Goal: Task Accomplishment & Management: Manage account settings

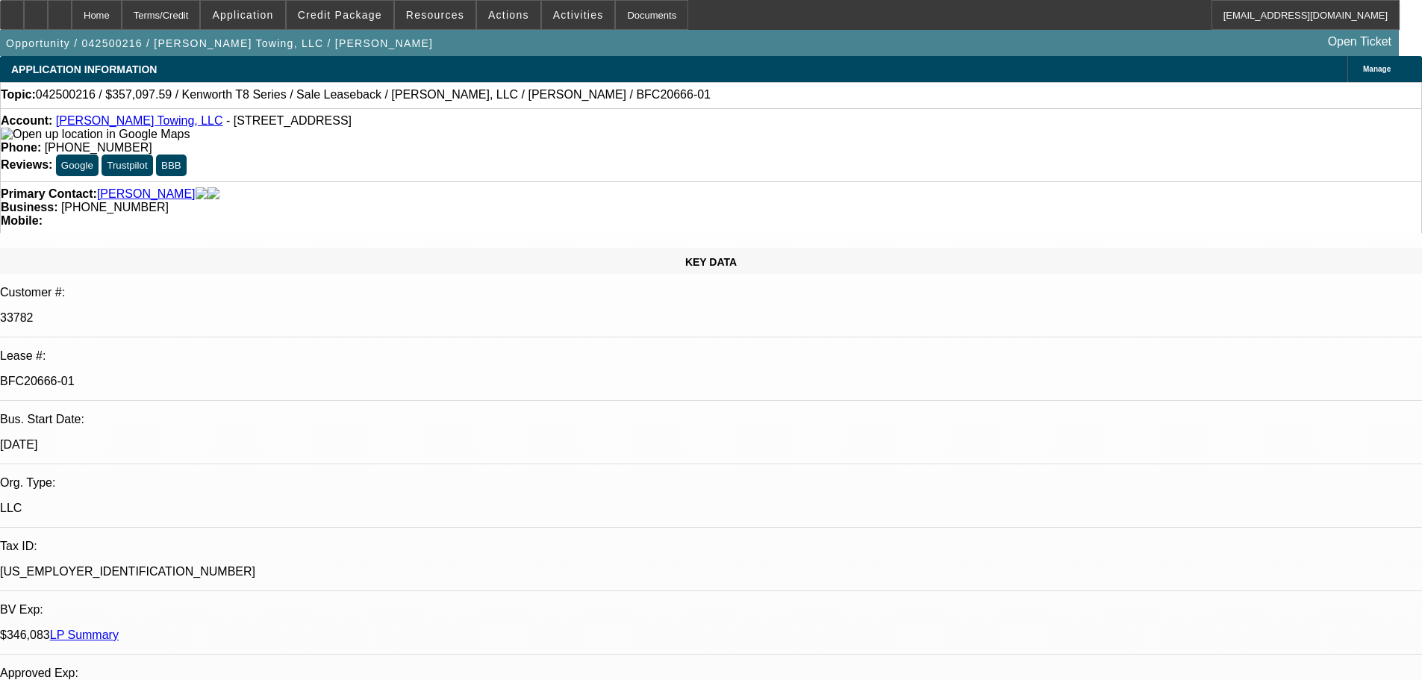
select select "0"
select select "2"
select select "0"
select select "6"
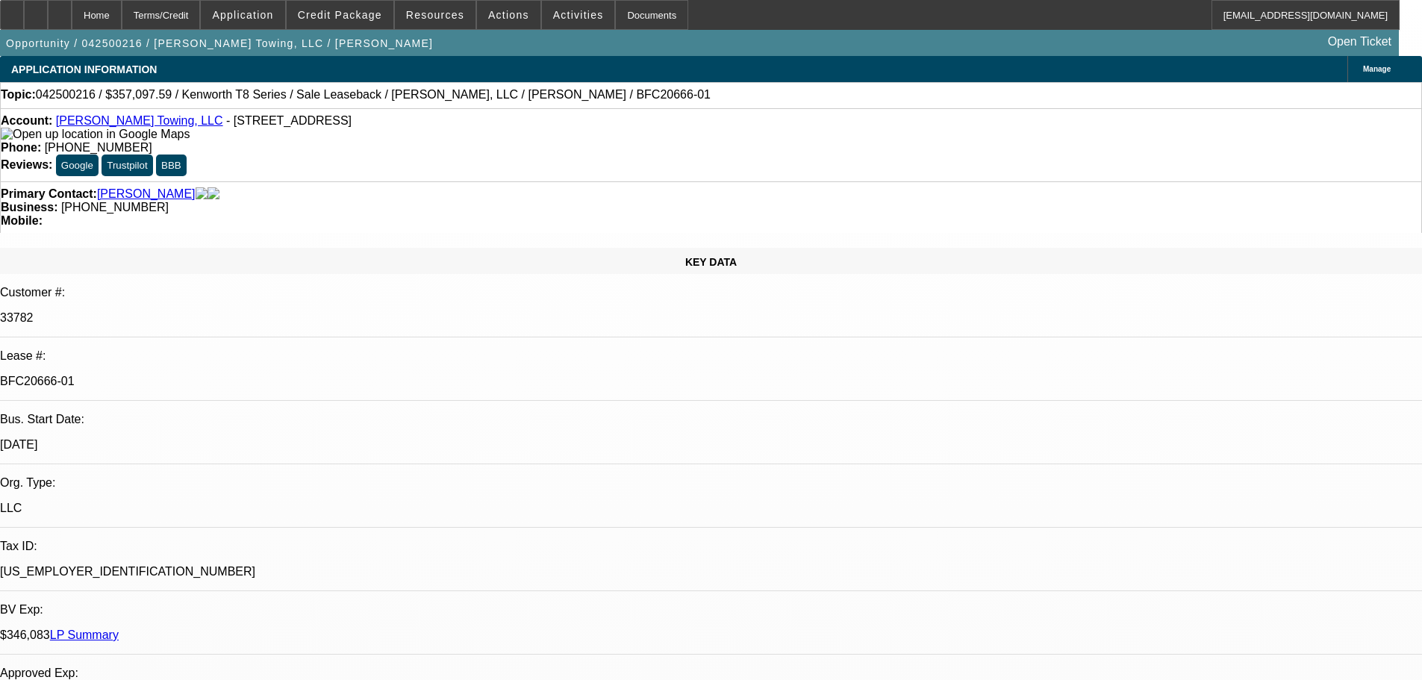
select select "0"
select select "2"
select select "0"
select select "6"
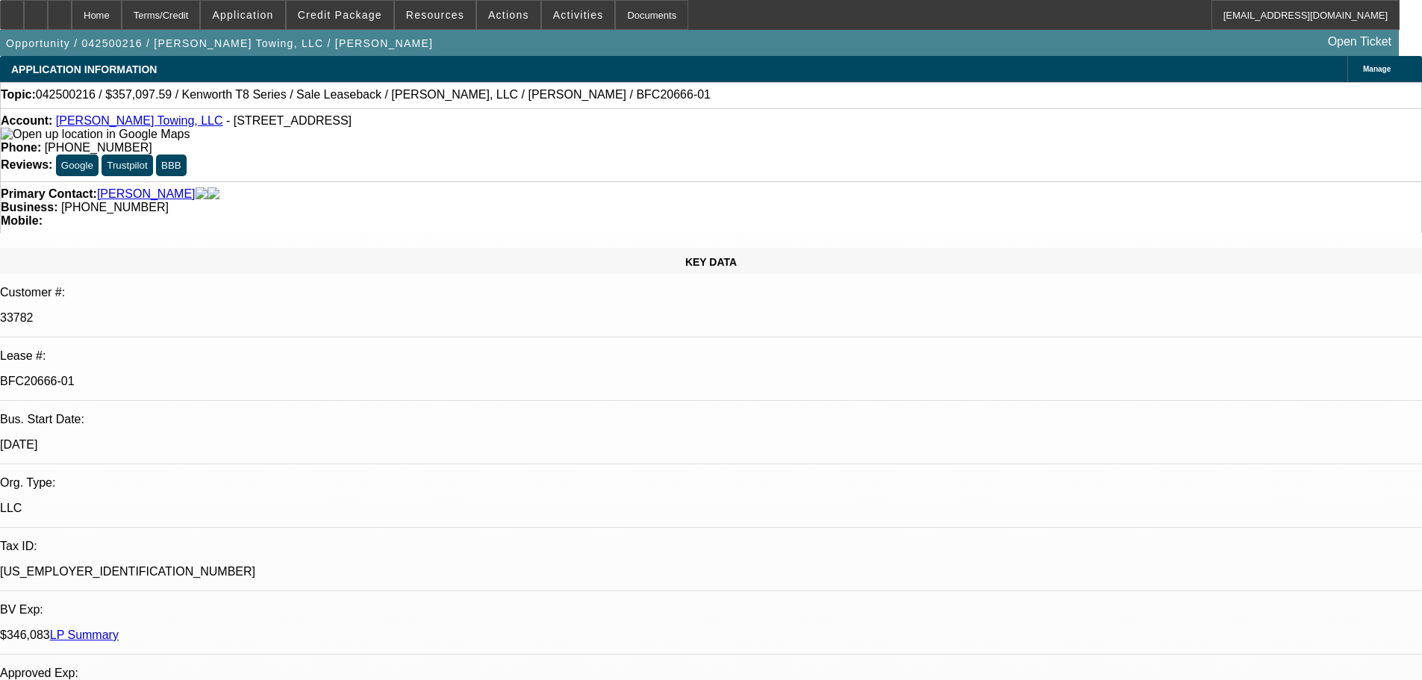
select select "0"
select select "2"
select select "0"
select select "6"
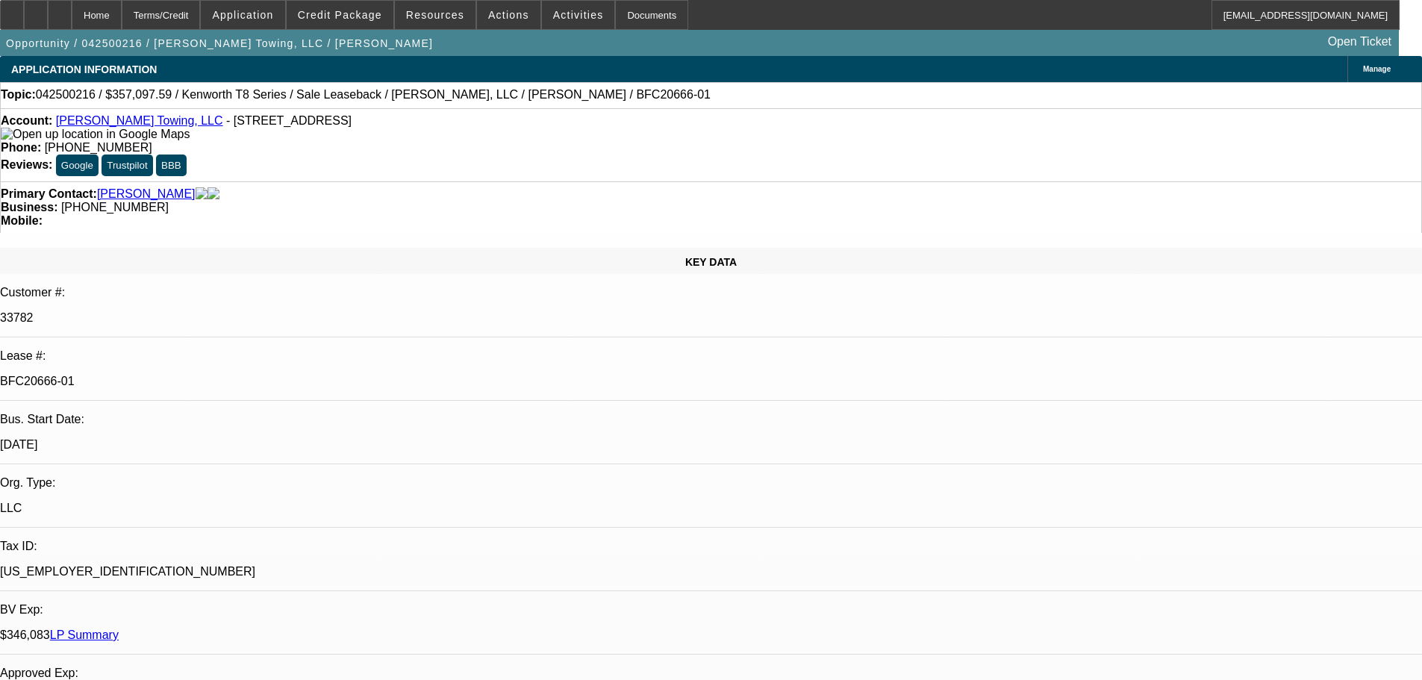
select select "0"
select select "2"
select select "0"
select select "6"
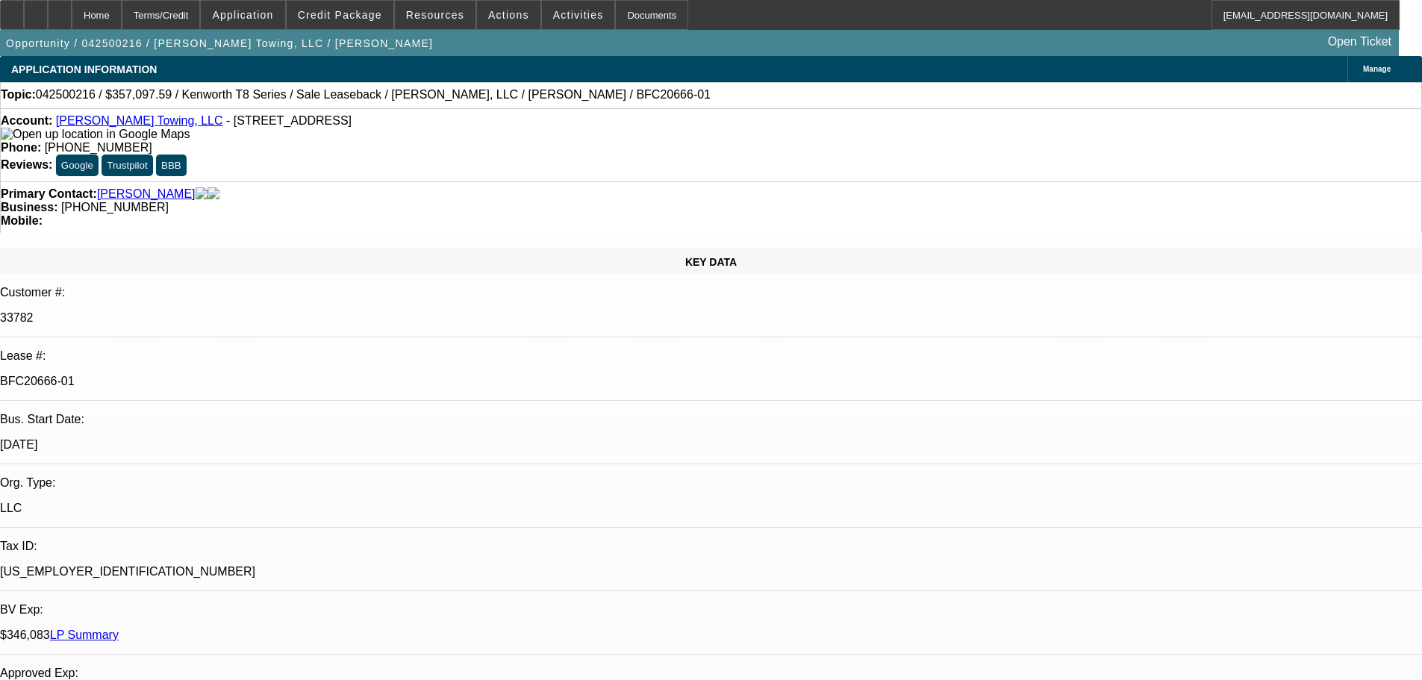
click at [119, 629] on link "LP Summary" at bounding box center [84, 635] width 69 height 13
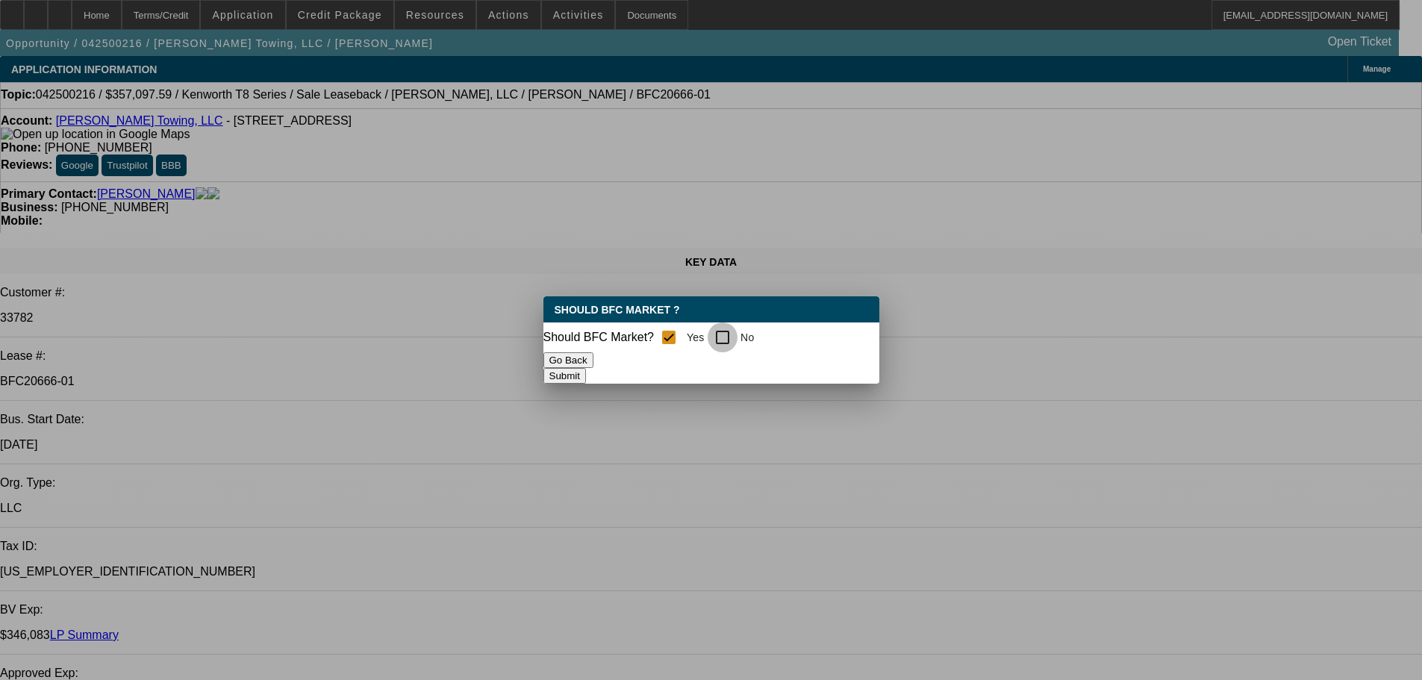
click at [730, 333] on input "No" at bounding box center [723, 337] width 30 height 30
checkbox input "true"
checkbox input "false"
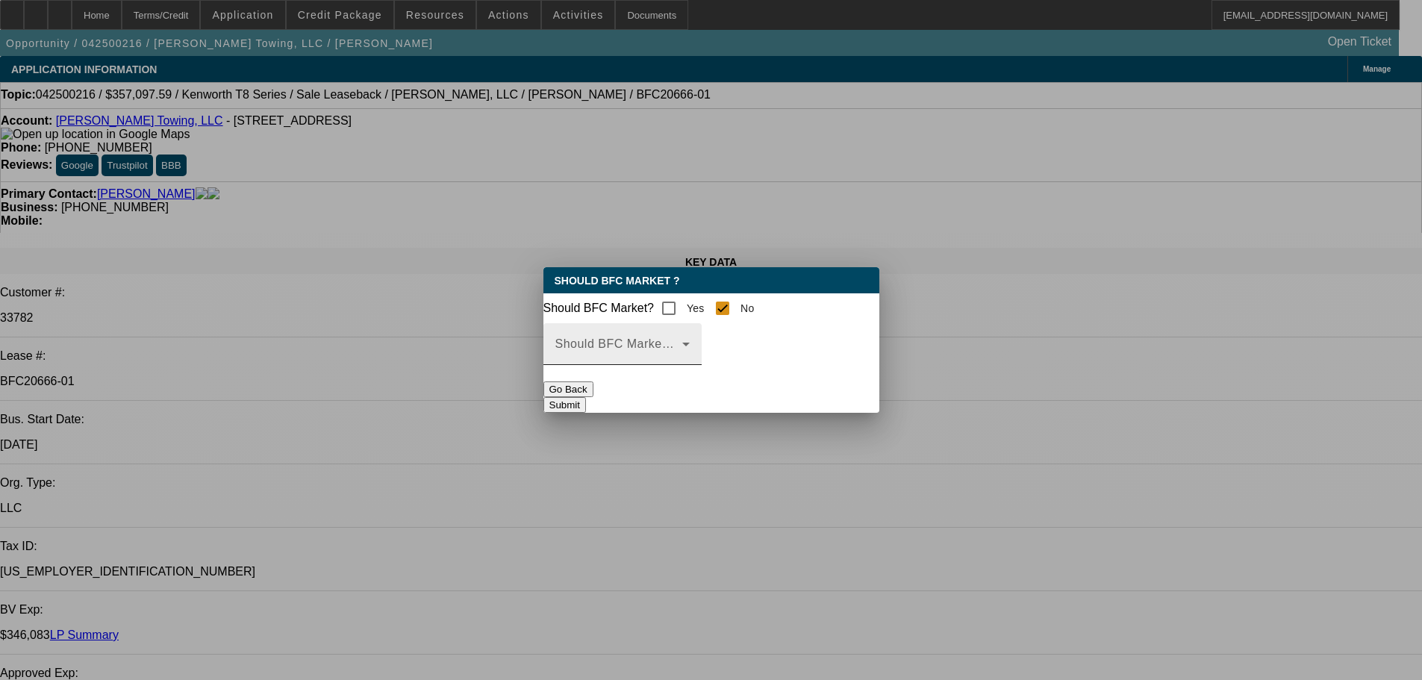
click at [695, 352] on icon at bounding box center [686, 344] width 18 height 18
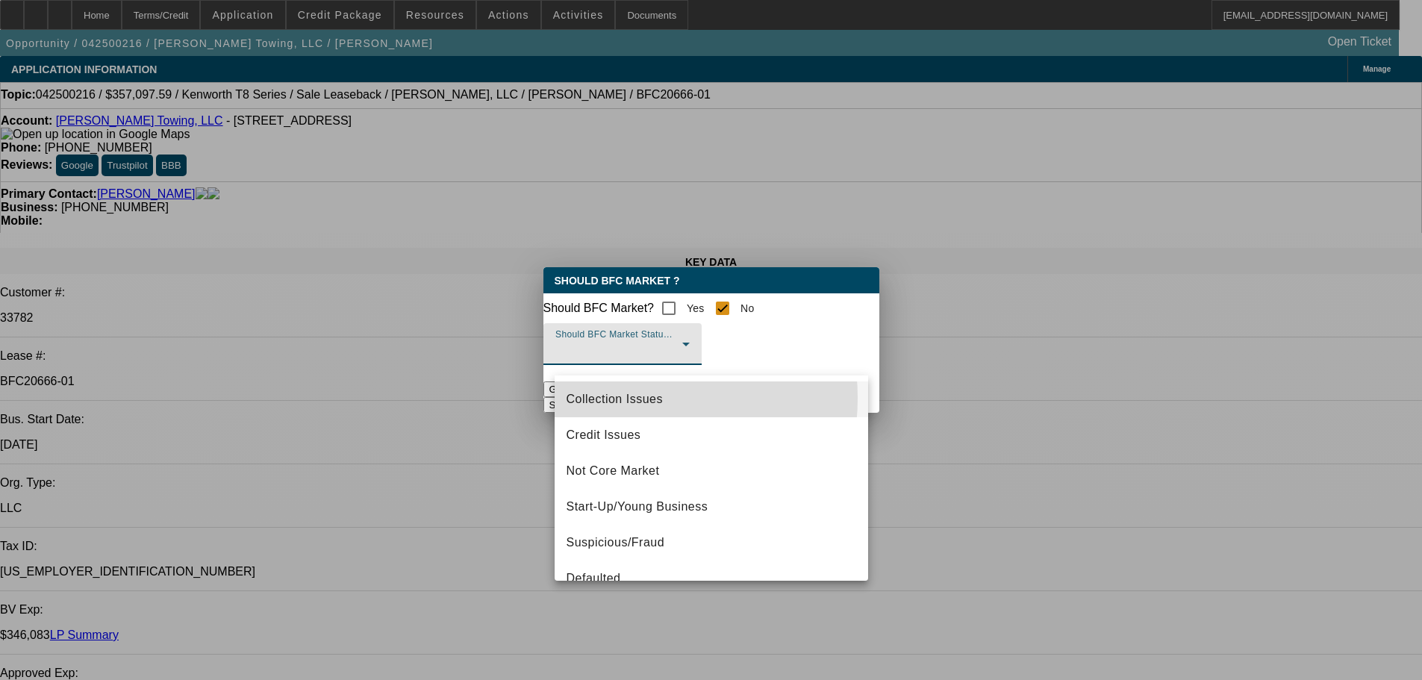
click at [623, 398] on span "Collection Issues" at bounding box center [615, 399] width 96 height 18
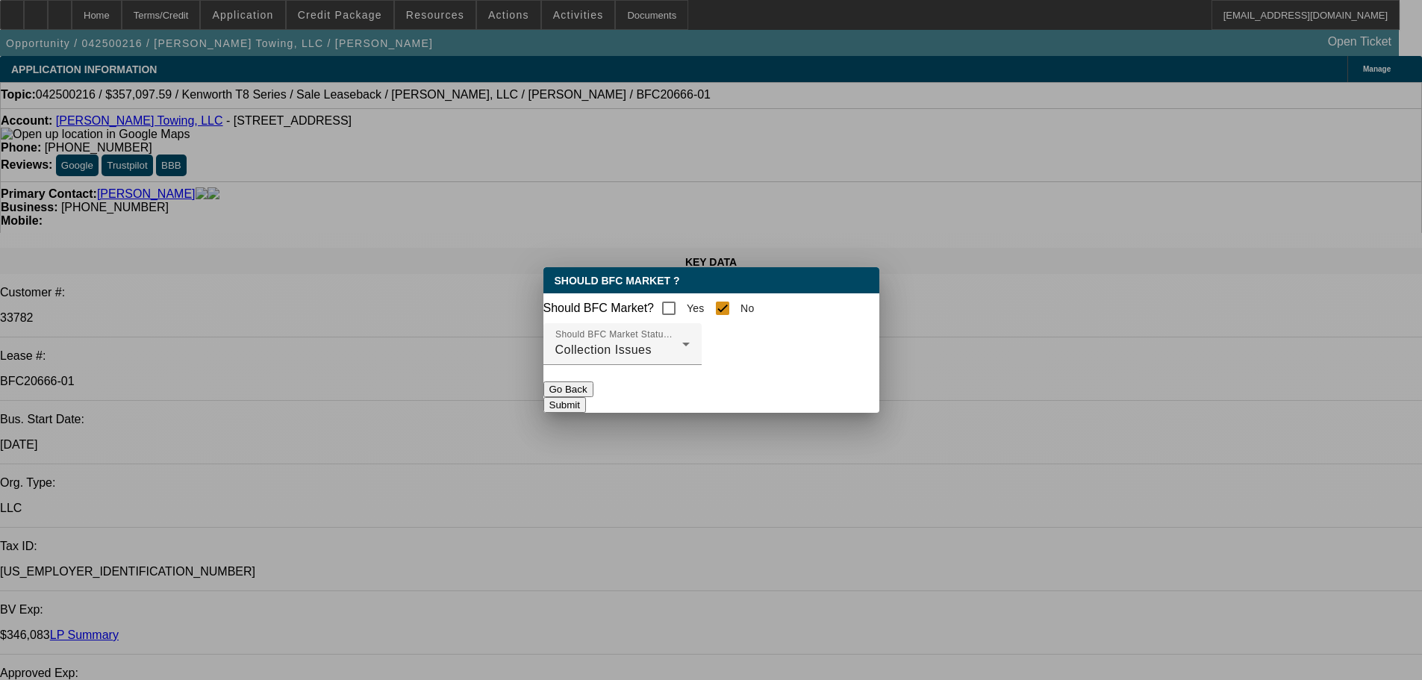
click at [586, 405] on button "Submit" at bounding box center [564, 405] width 43 height 16
